Goal: Transaction & Acquisition: Purchase product/service

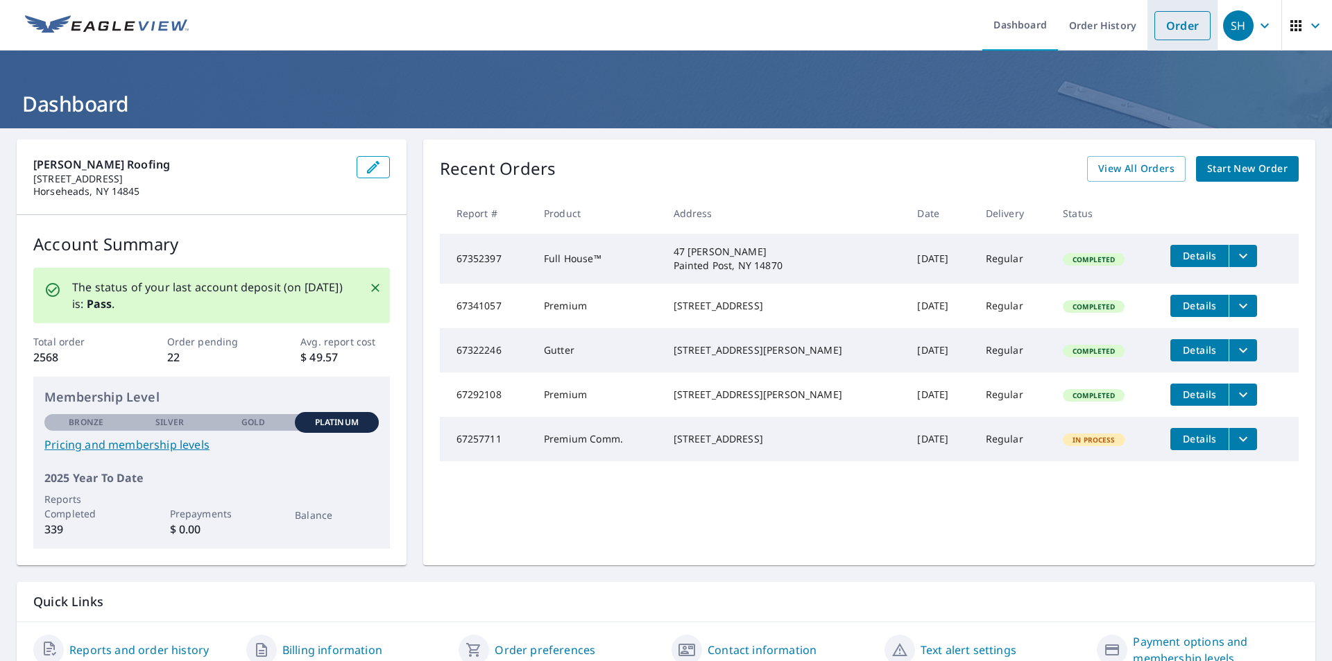
click at [1167, 31] on link "Order" at bounding box center [1182, 25] width 56 height 29
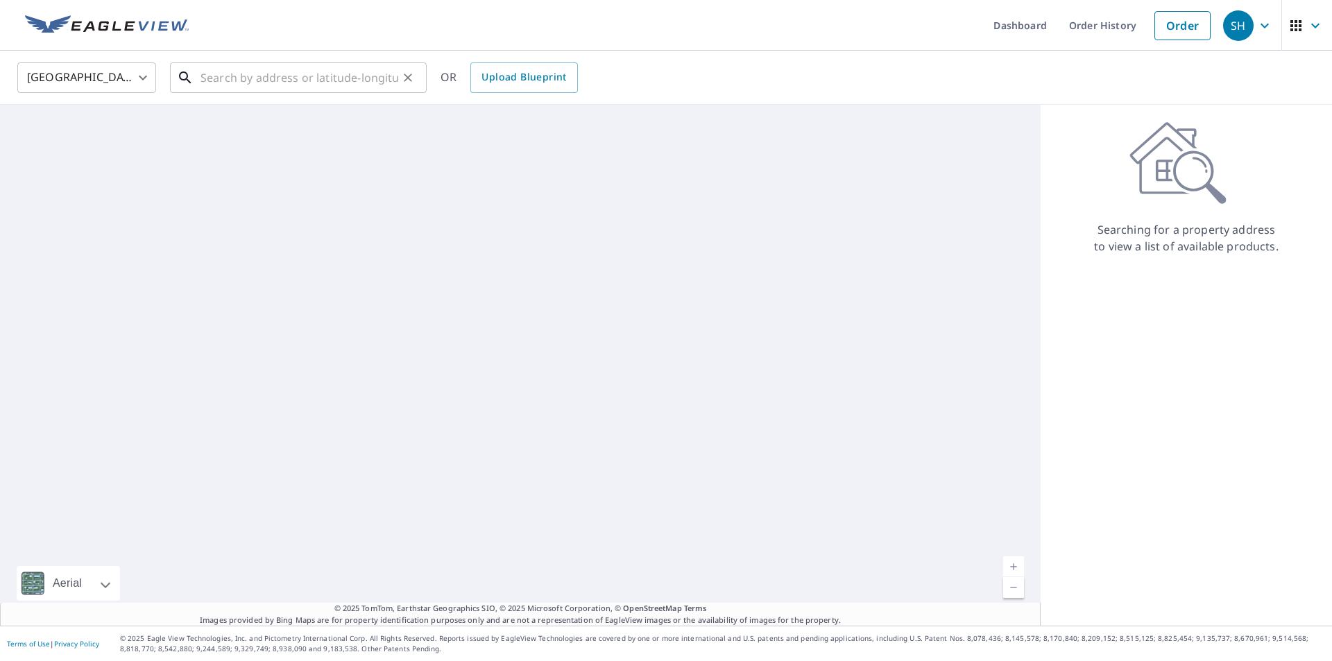
click at [255, 82] on input "text" at bounding box center [299, 77] width 198 height 39
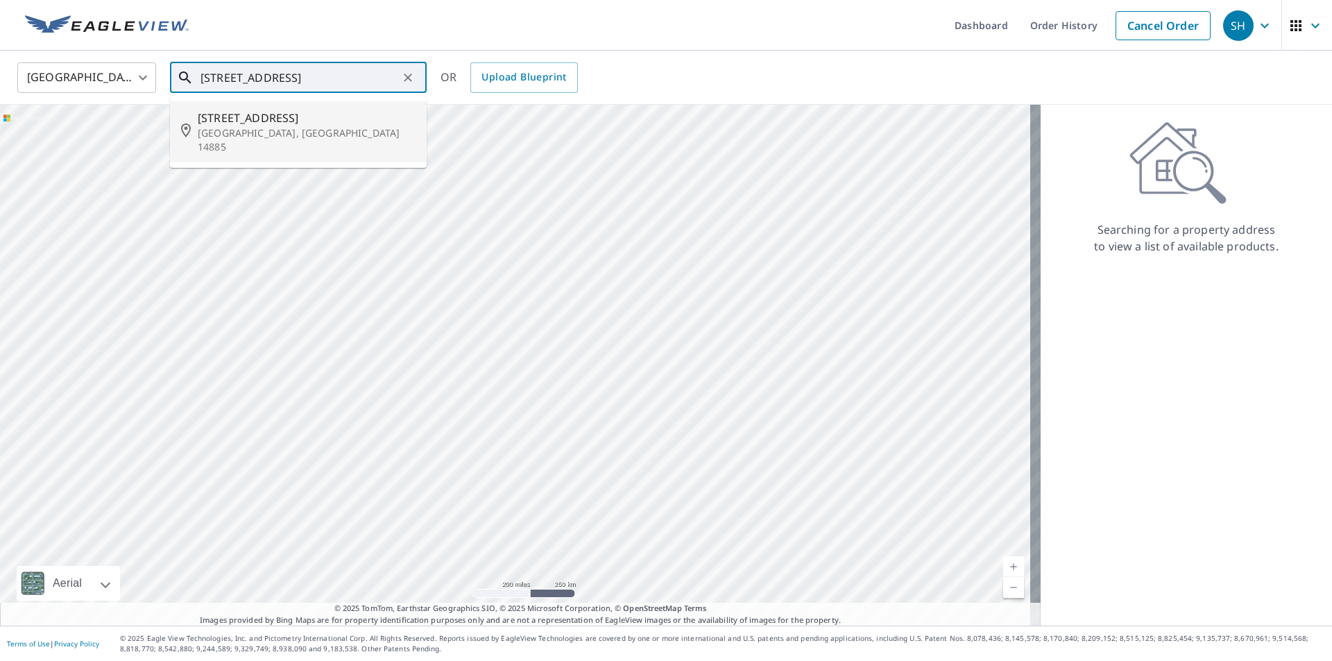
click at [254, 126] on p "[GEOGRAPHIC_DATA], [GEOGRAPHIC_DATA] 14885" at bounding box center [307, 140] width 218 height 28
type input "[STREET_ADDRESS]"
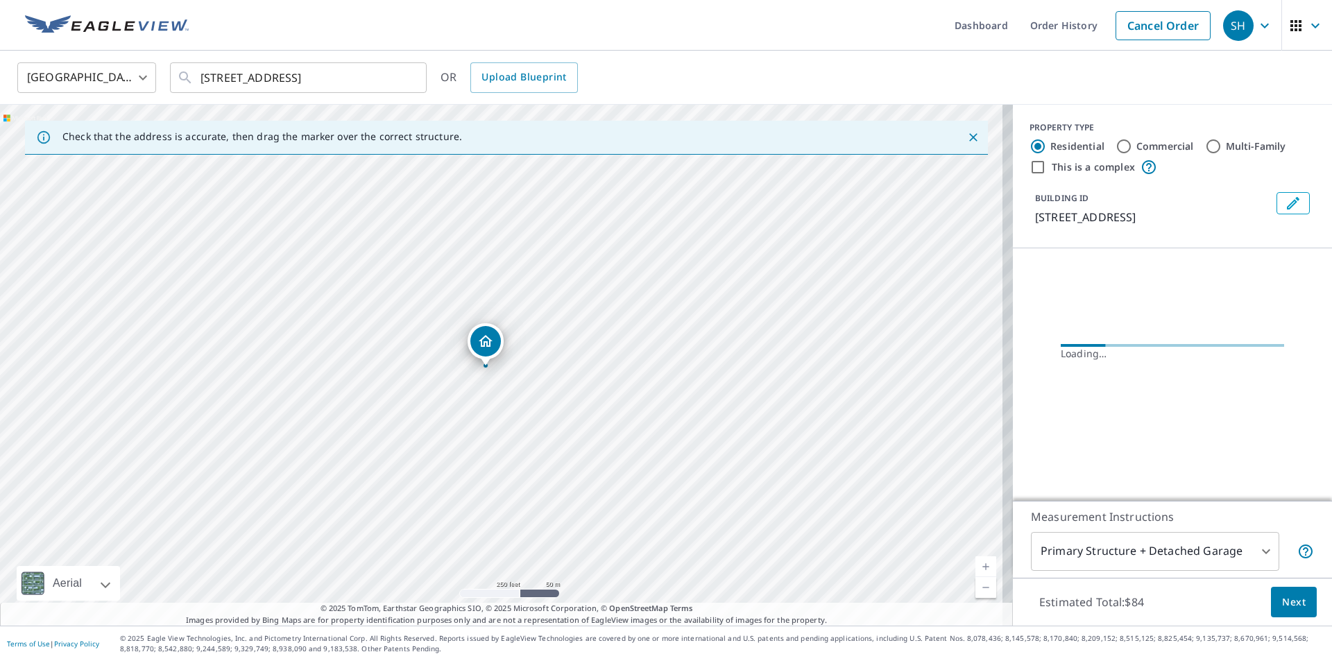
drag, startPoint x: 524, startPoint y: 342, endPoint x: 494, endPoint y: 345, distance: 30.0
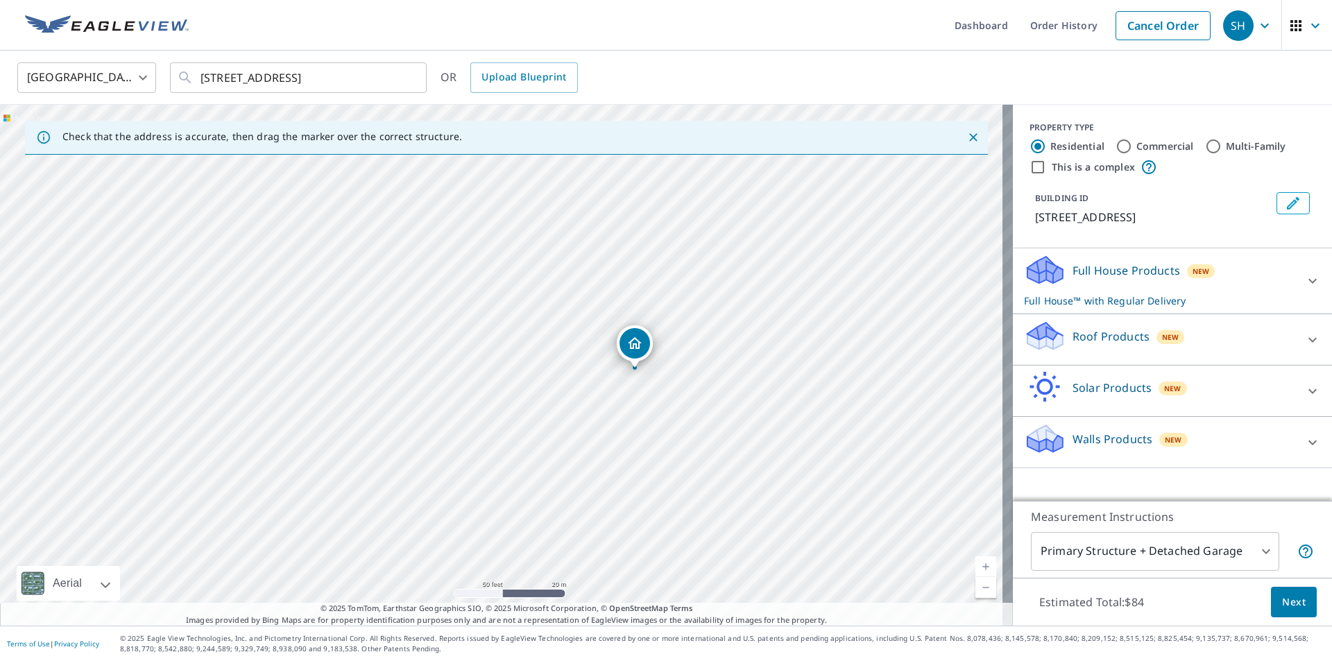
drag, startPoint x: 606, startPoint y: 344, endPoint x: 635, endPoint y: 341, distance: 29.3
click at [1294, 601] on span "Next" at bounding box center [1294, 602] width 24 height 17
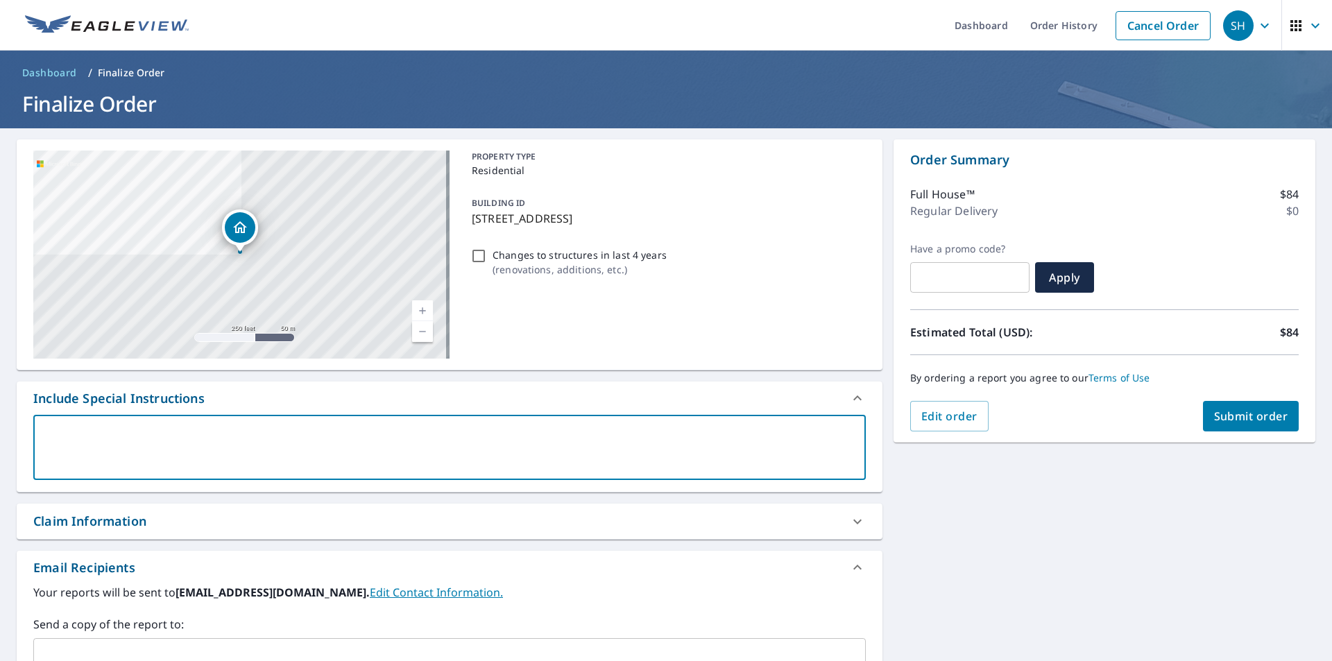
click at [290, 437] on textarea at bounding box center [449, 448] width 813 height 40
type textarea "H"
type textarea "x"
type textarea "Ho"
type textarea "x"
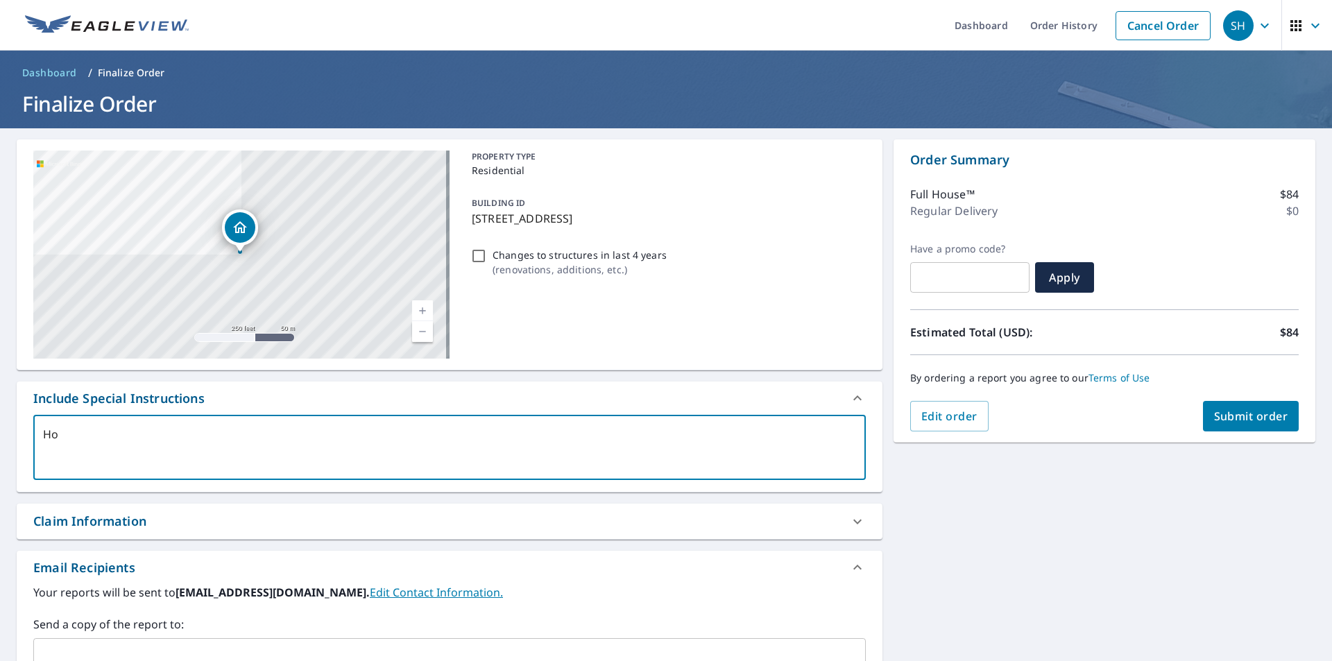
type textarea "Hou"
type textarea "x"
type textarea "Hous"
type textarea "x"
type textarea "House"
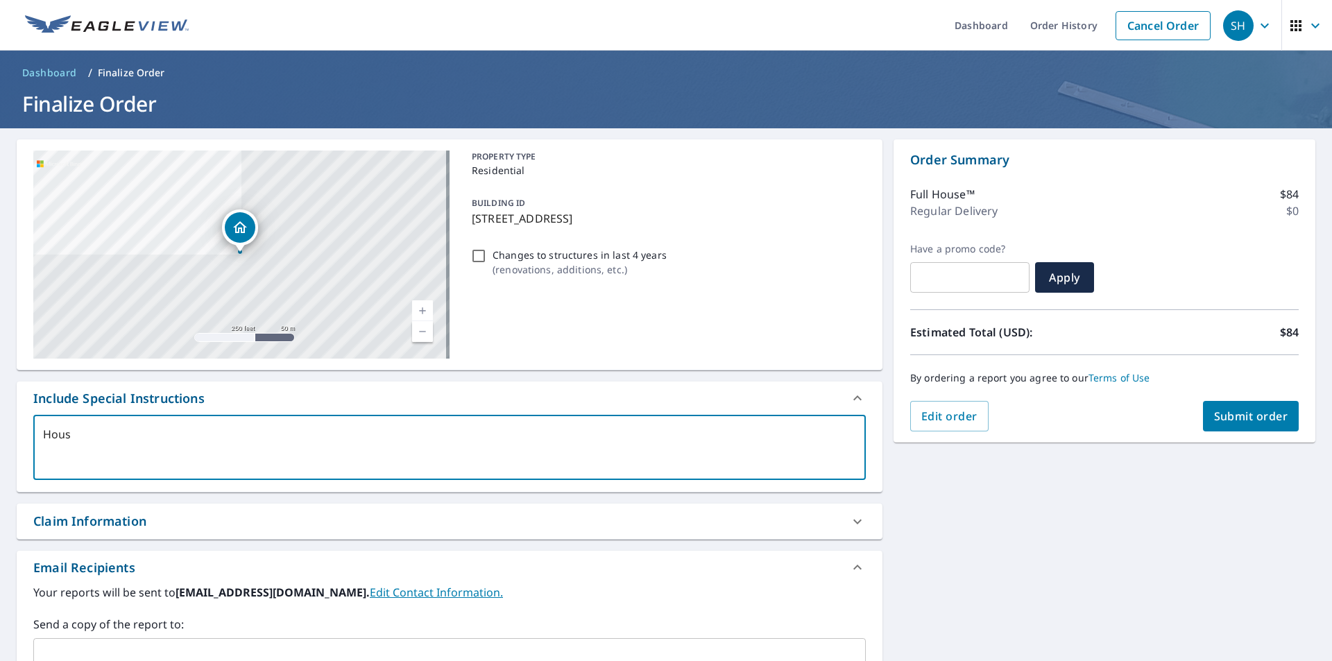
type textarea "x"
type textarea "House"
type textarea "x"
type textarea "House &"
type textarea "x"
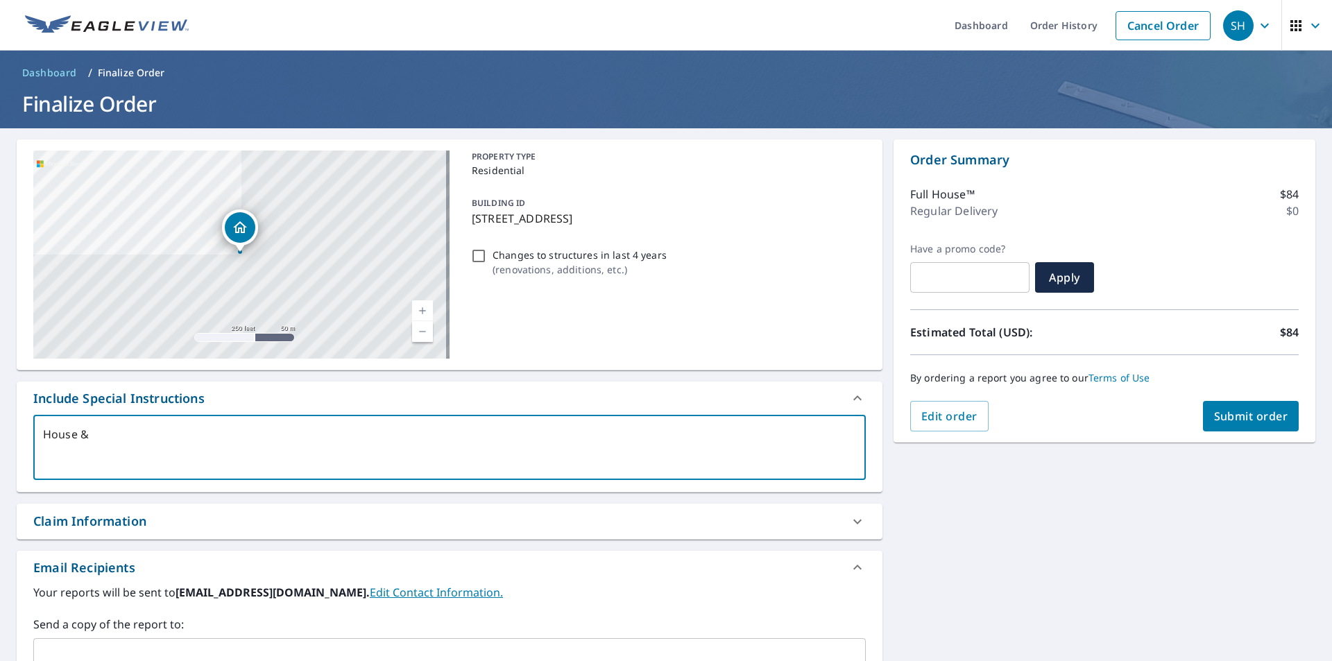
type textarea "House &"
type textarea "x"
type textarea "House & G"
type textarea "x"
type textarea "House & Ga"
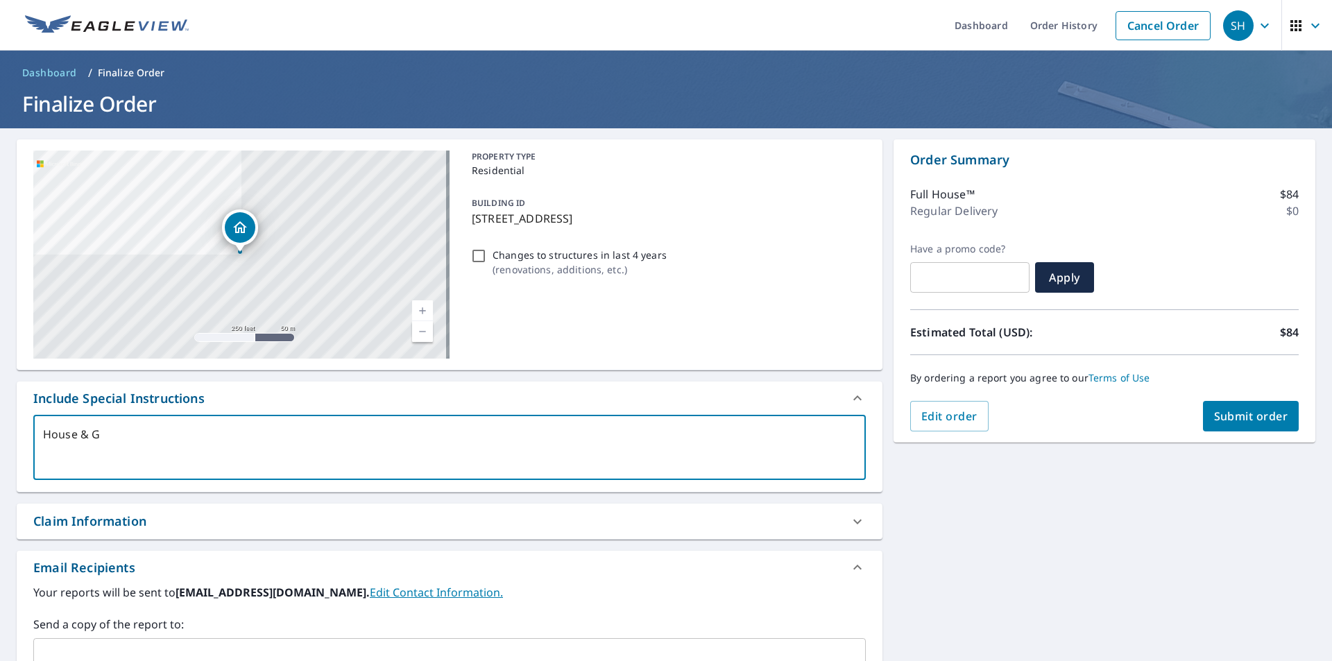
type textarea "x"
type textarea "House & Gar"
type textarea "x"
type textarea "House & Gara"
type textarea "x"
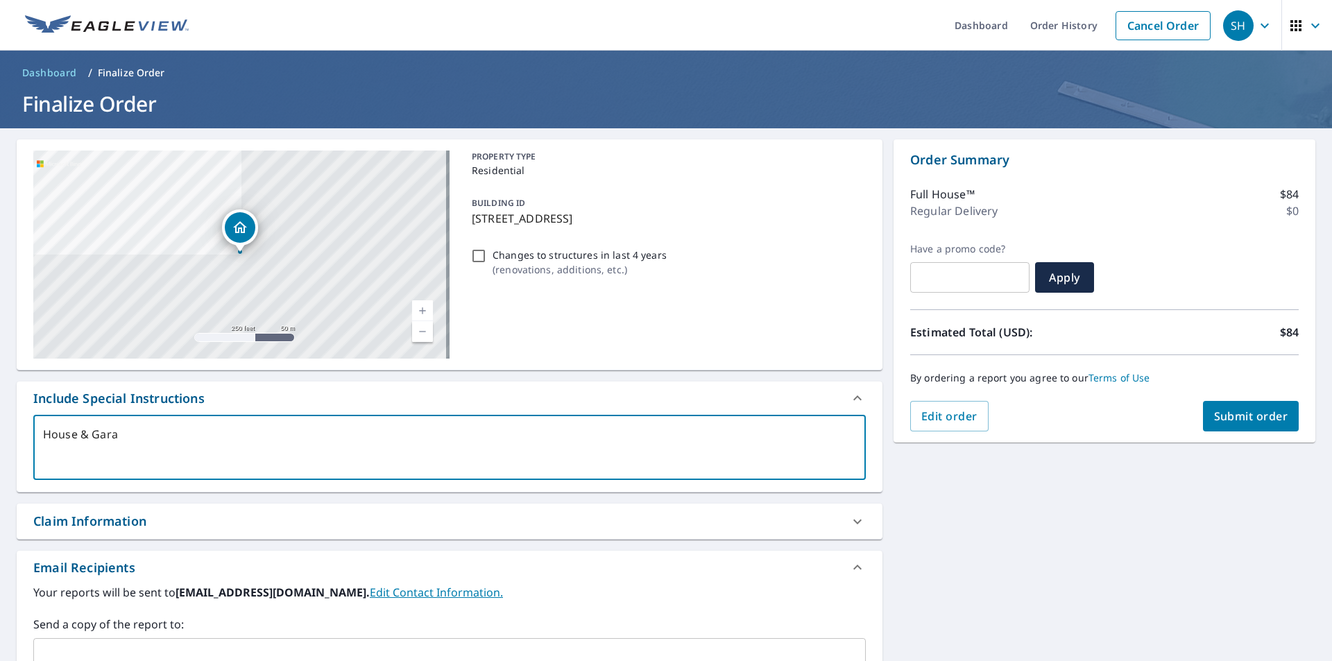
type textarea "House & Garag"
type textarea "x"
type textarea "House & Garage"
type textarea "x"
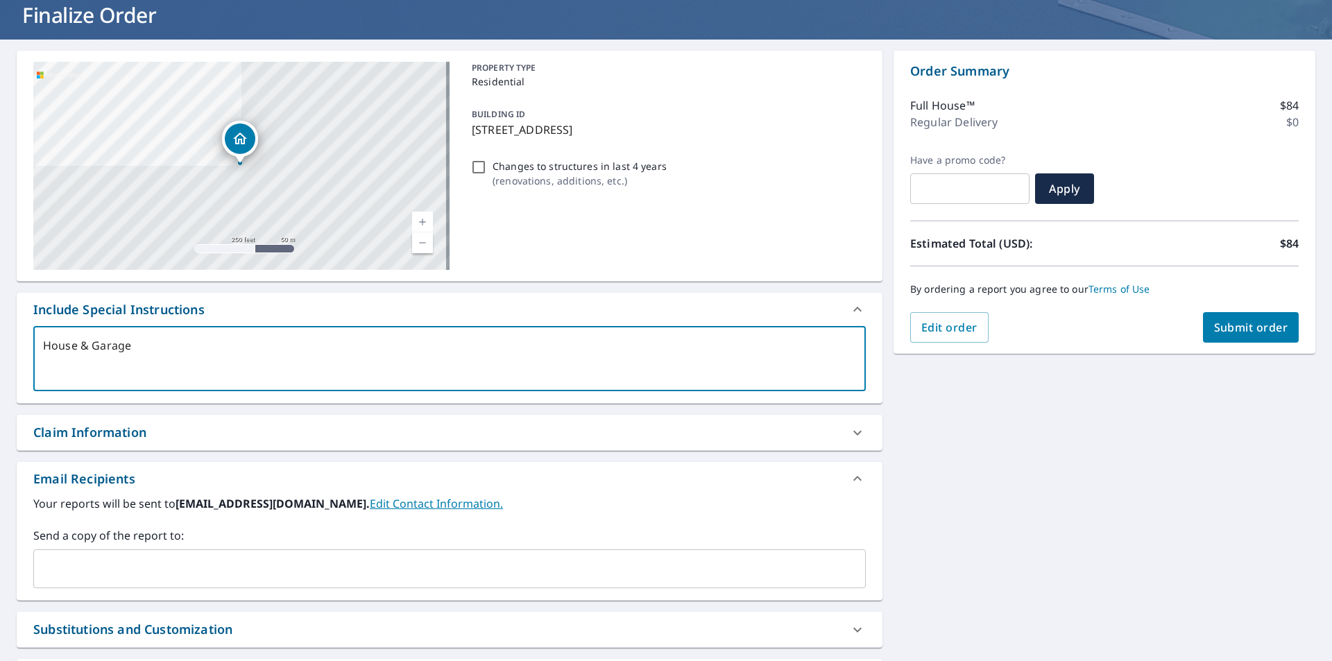
scroll to position [139, 0]
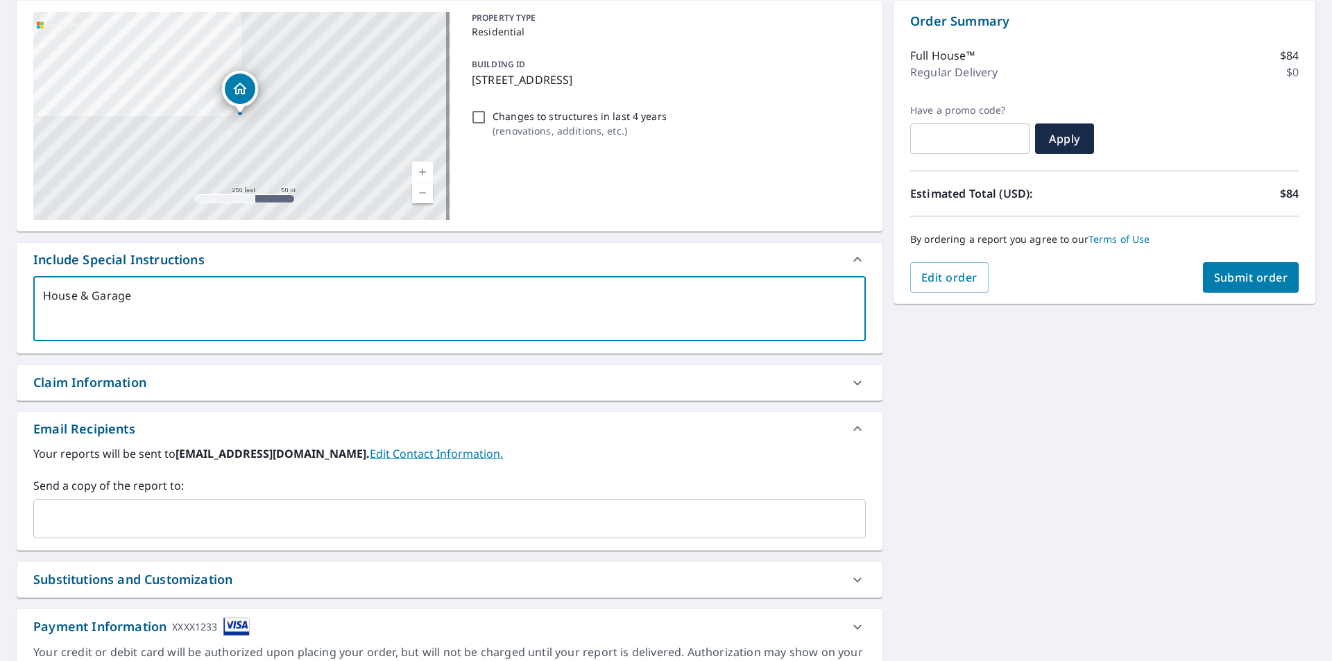
type textarea "House & Garage"
click at [376, 456] on link "Edit Contact Information." at bounding box center [436, 453] width 133 height 15
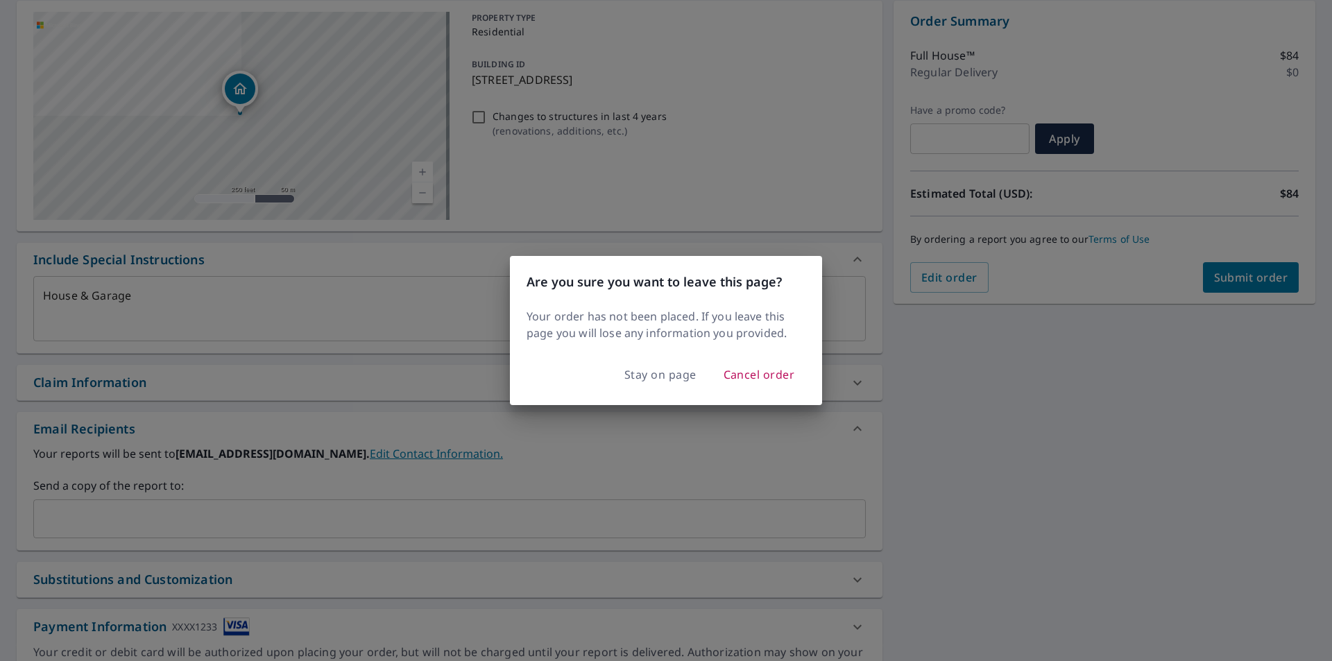
click at [280, 531] on div "Are you sure you want to leave this page? Your order has not been placed. If yo…" at bounding box center [666, 330] width 1332 height 661
type textarea "x"
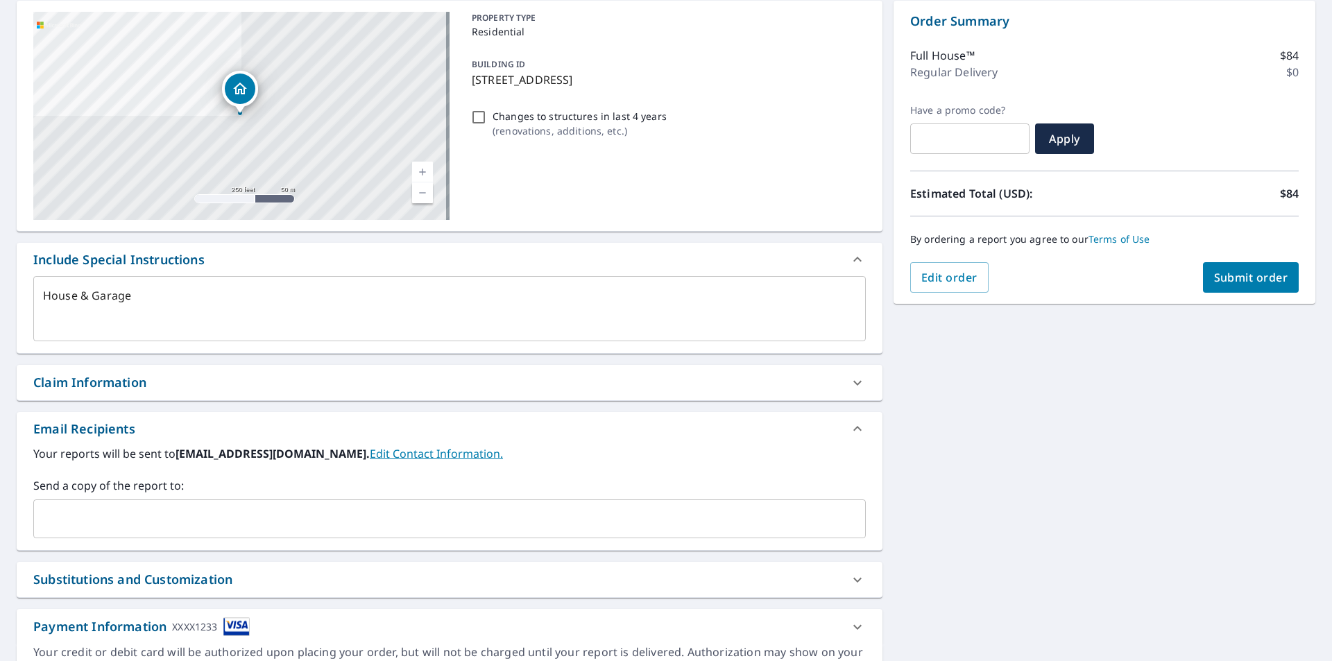
click at [140, 511] on input "text" at bounding box center [439, 519] width 799 height 26
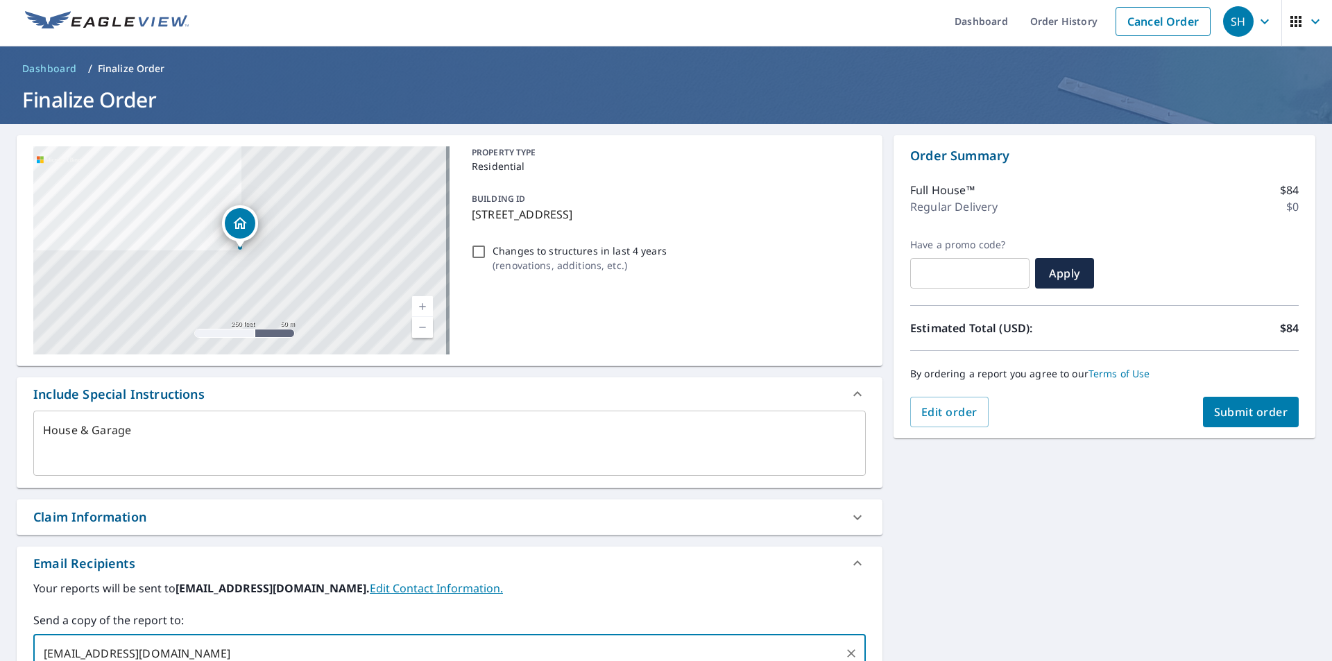
scroll to position [0, 0]
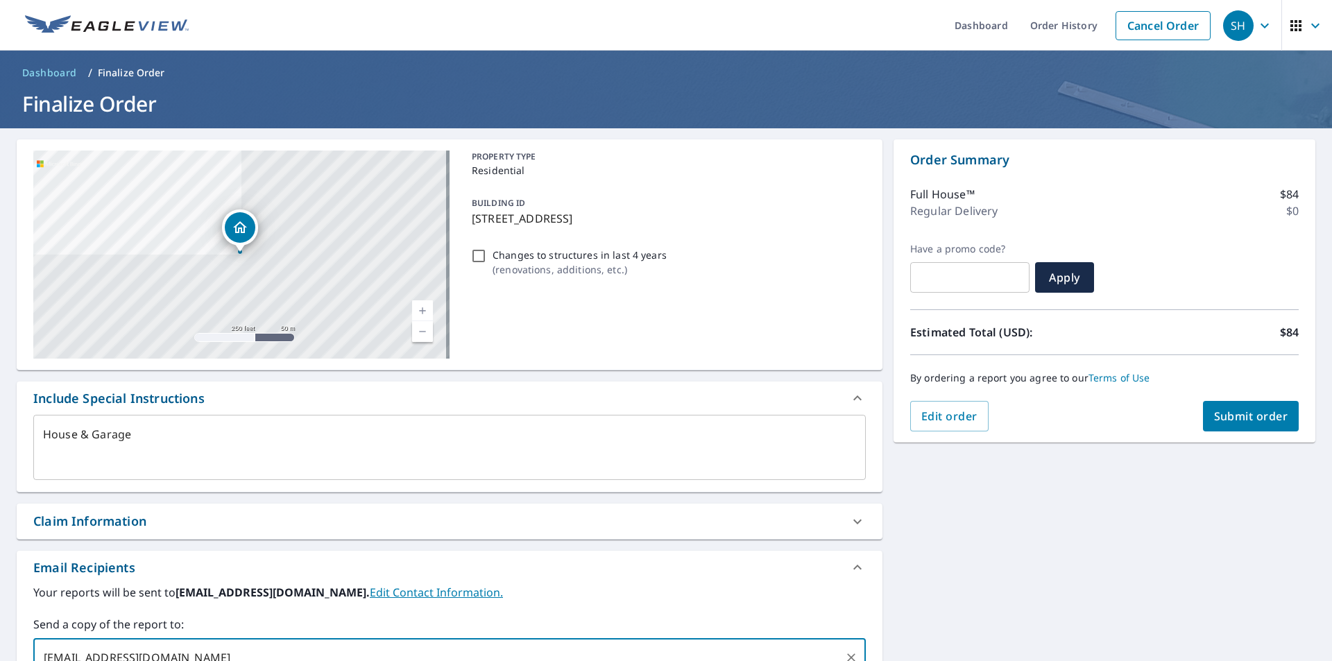
type input "[EMAIL_ADDRESS][DOMAIN_NAME]"
click at [1237, 416] on span "Submit order" at bounding box center [1251, 416] width 74 height 15
type textarea "x"
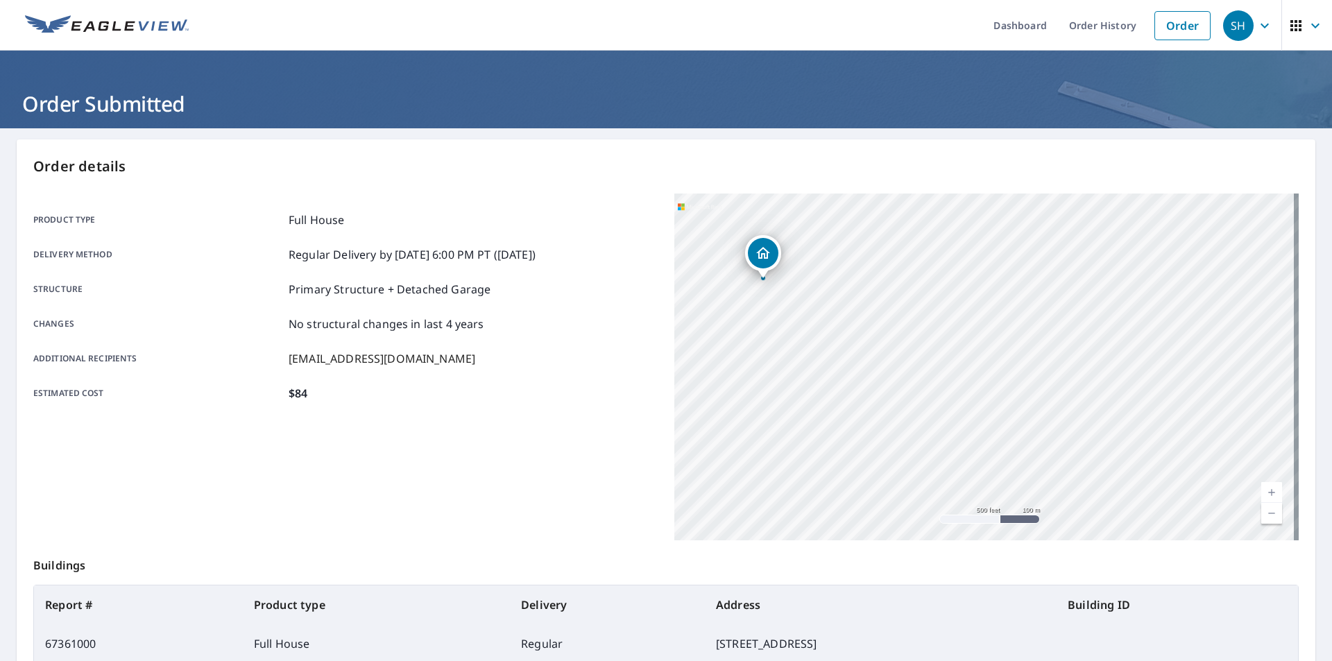
click at [445, 70] on header "Order Submitted" at bounding box center [666, 90] width 1332 height 78
